Goal: Check status: Check status

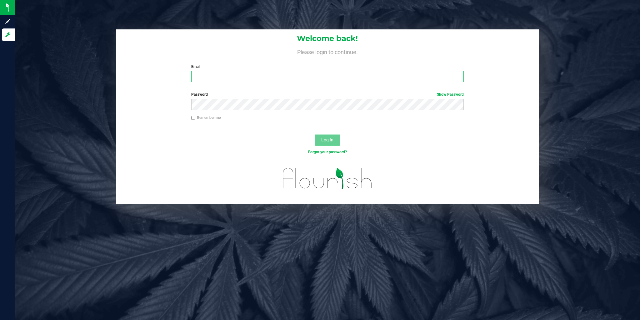
type input "[EMAIL_ADDRESS][DOMAIN_NAME]"
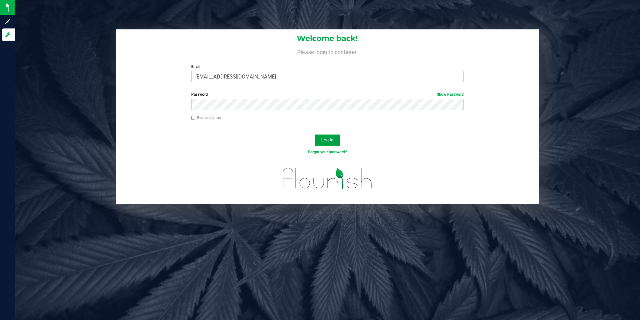
click at [336, 140] on button "Log In" at bounding box center [327, 139] width 25 height 11
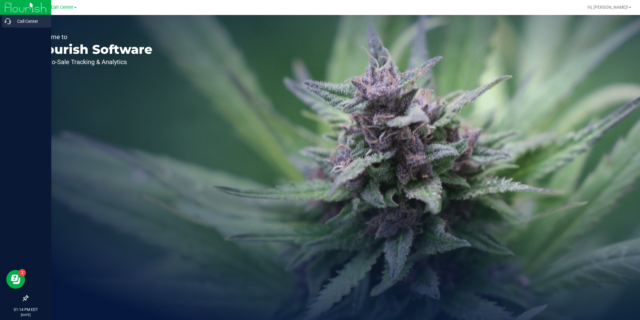
click at [10, 21] on icon at bounding box center [8, 21] width 6 height 6
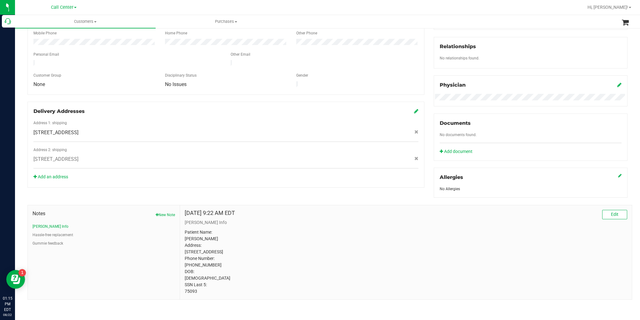
scroll to position [148, 0]
click at [52, 240] on button "Gummie feedback" at bounding box center [48, 243] width 31 height 6
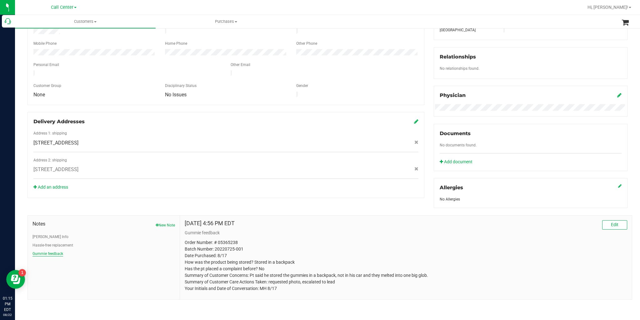
scroll to position [131, 0]
click at [50, 245] on button "Hassle-free replacement" at bounding box center [53, 247] width 41 height 6
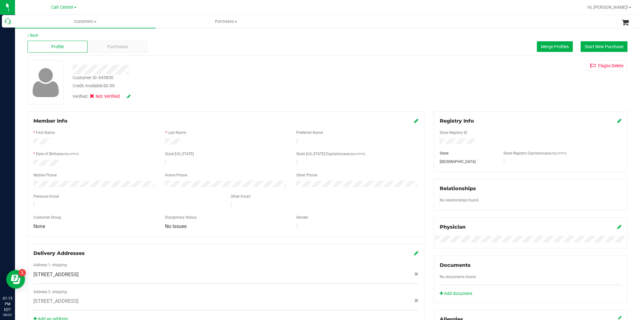
scroll to position [0, 0]
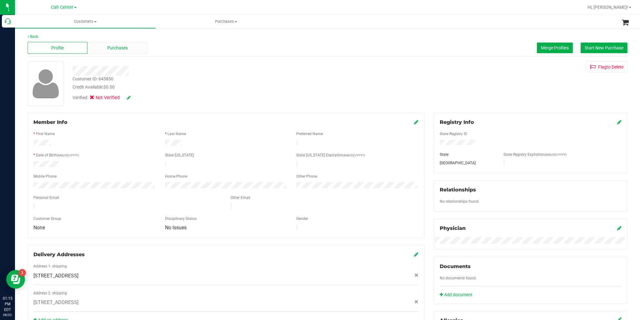
click at [118, 50] on span "Purchases" at bounding box center [117, 48] width 21 height 7
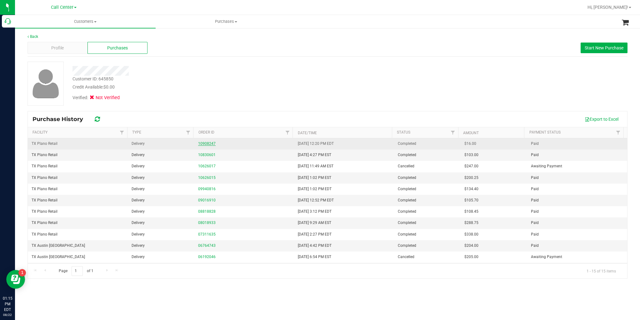
click at [212, 143] on link "10908247" at bounding box center [207, 143] width 18 height 4
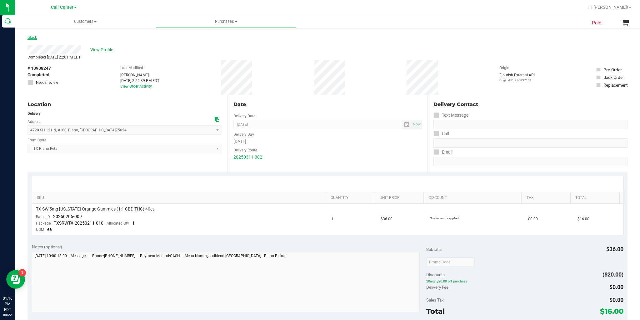
click at [30, 38] on link "Back" at bounding box center [32, 37] width 9 height 4
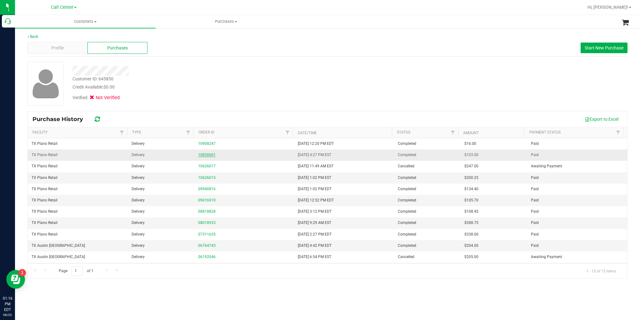
click at [199, 156] on link "10830601" at bounding box center [207, 155] width 18 height 4
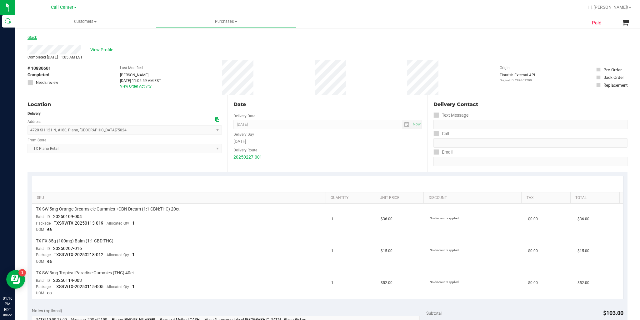
click at [33, 36] on link "Back" at bounding box center [32, 37] width 9 height 4
